Goal: Information Seeking & Learning: Learn about a topic

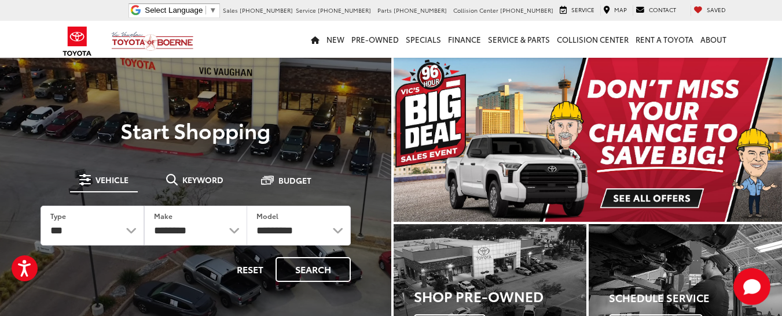
click at [191, 176] on span "Keyword" at bounding box center [202, 180] width 41 height 8
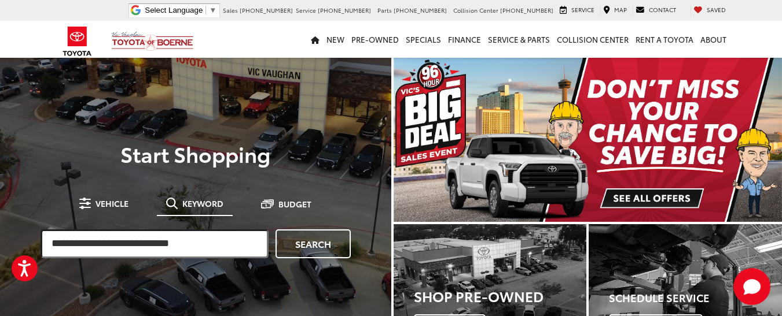
click at [135, 249] on input "search" at bounding box center [154, 244] width 228 height 29
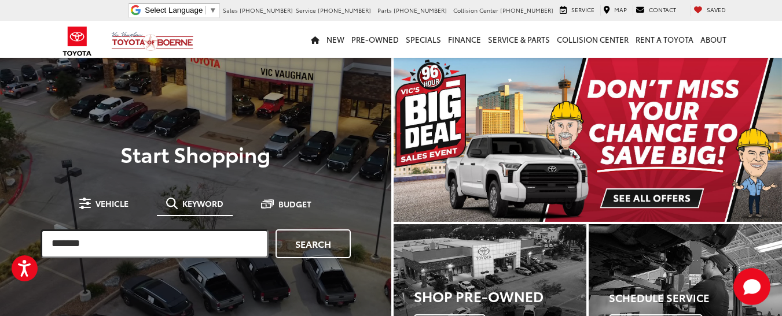
type input "*******"
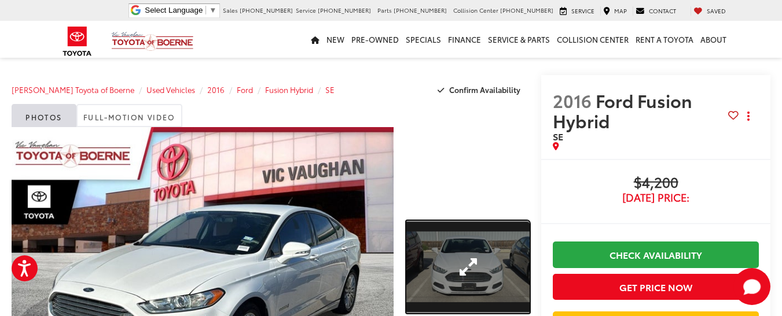
click at [466, 256] on link "Expand Photo 1" at bounding box center [467, 267] width 123 height 93
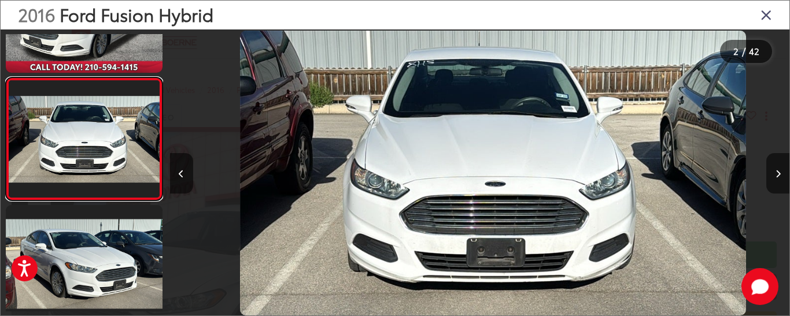
scroll to position [0, 620]
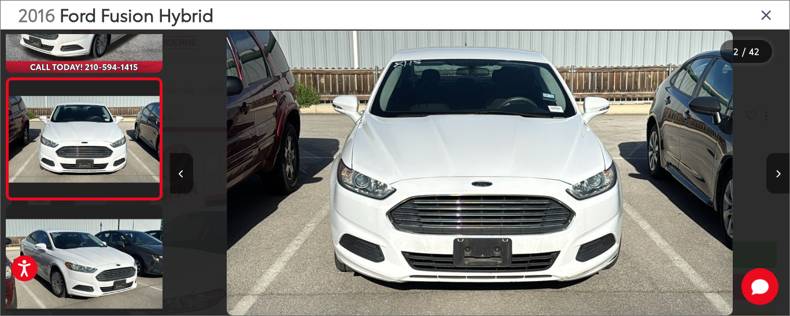
click at [774, 172] on button "Next image" at bounding box center [778, 173] width 23 height 40
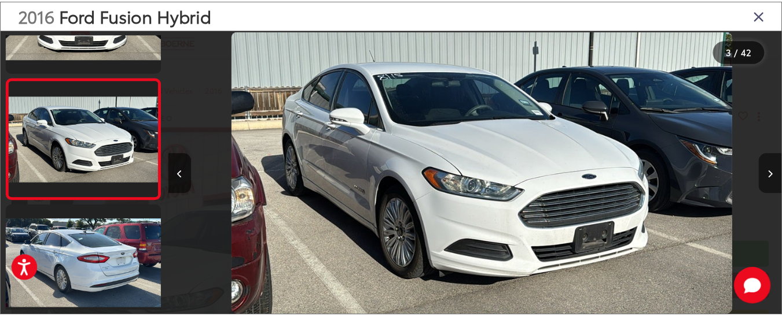
scroll to position [0, 1239]
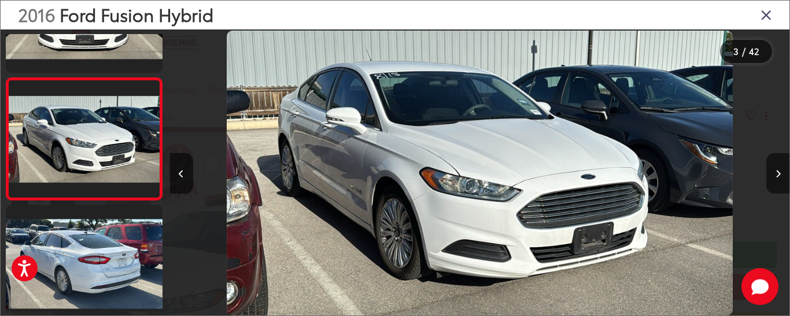
click at [761, 13] on icon "Close gallery" at bounding box center [767, 14] width 12 height 15
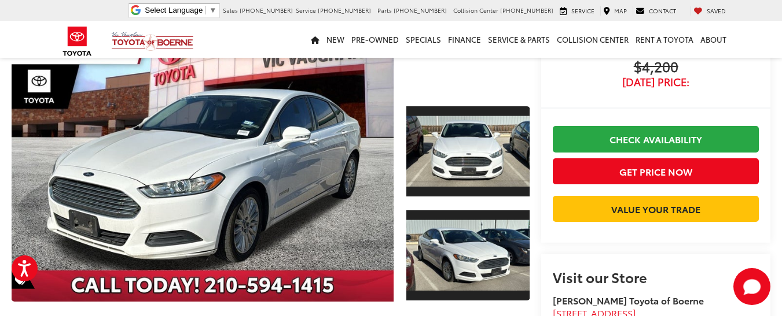
scroll to position [0, 0]
